Goal: Find specific page/section: Find specific page/section

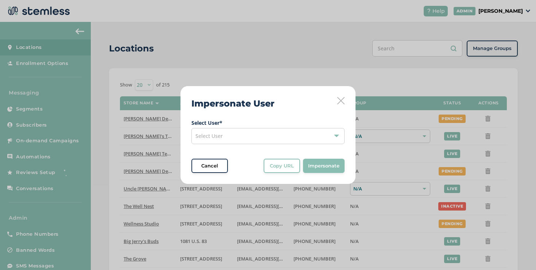
click at [302, 137] on div "Select User" at bounding box center [267, 136] width 153 height 16
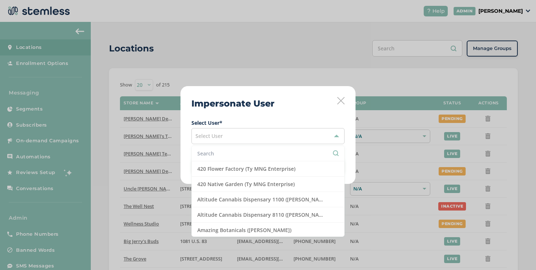
click at [344, 98] on icon at bounding box center [340, 100] width 7 height 7
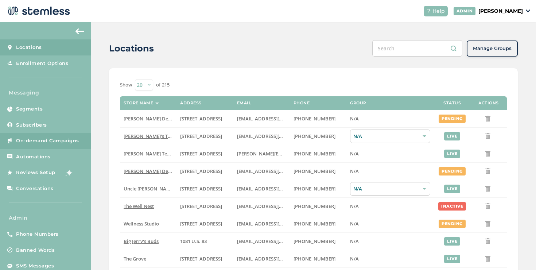
click at [40, 147] on link "On-demand Campaigns" at bounding box center [45, 141] width 91 height 16
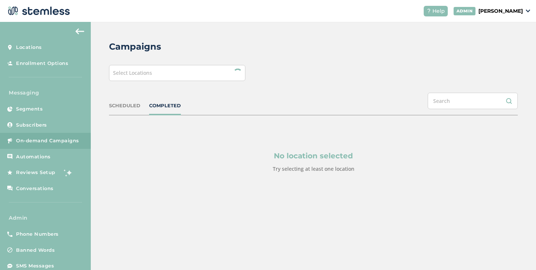
click at [166, 75] on div "Select Locations" at bounding box center [177, 73] width 136 height 16
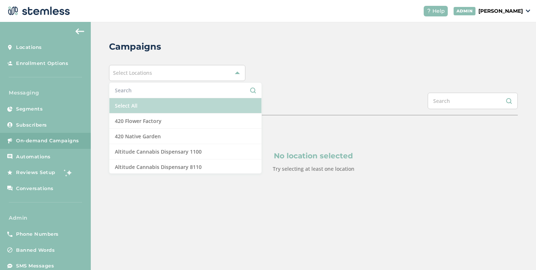
click at [154, 106] on li "Select All" at bounding box center [185, 105] width 152 height 15
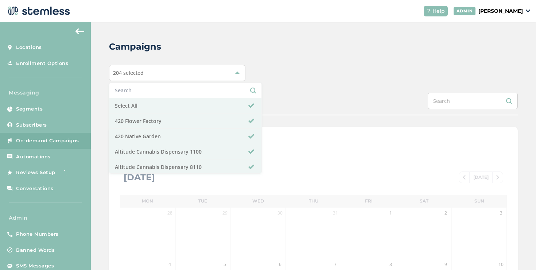
click at [291, 101] on div "SCHEDULED COMPLETED" at bounding box center [313, 104] width 409 height 23
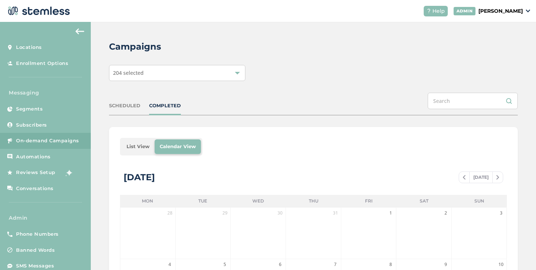
click at [126, 146] on li "List View" at bounding box center [137, 146] width 33 height 15
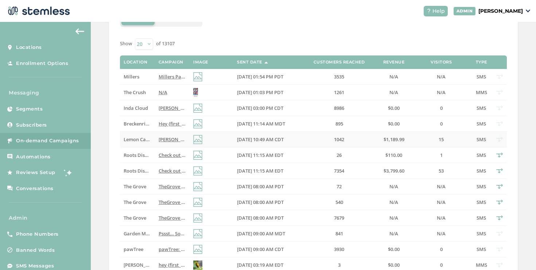
scroll to position [139, 0]
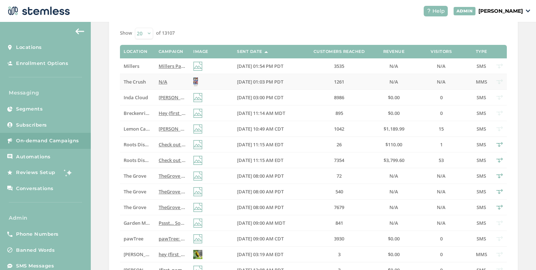
click at [166, 85] on td "N/A" at bounding box center [172, 82] width 35 height 16
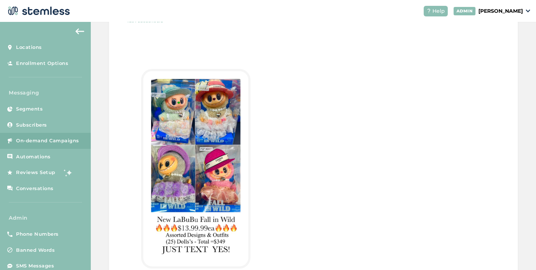
scroll to position [264, 0]
